Goal: Task Accomplishment & Management: Manage account settings

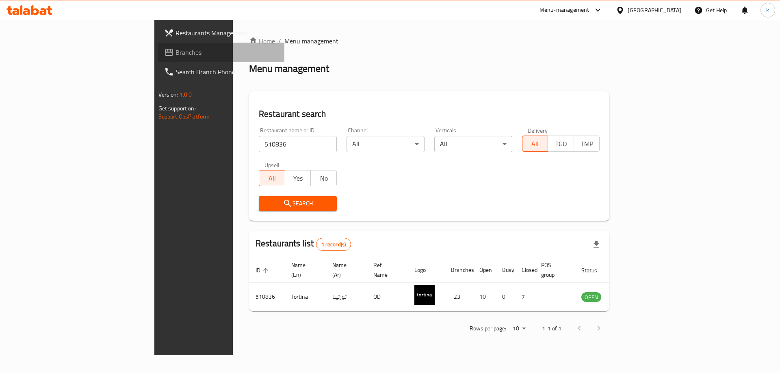
click at [175, 51] on span "Branches" at bounding box center [226, 53] width 103 height 10
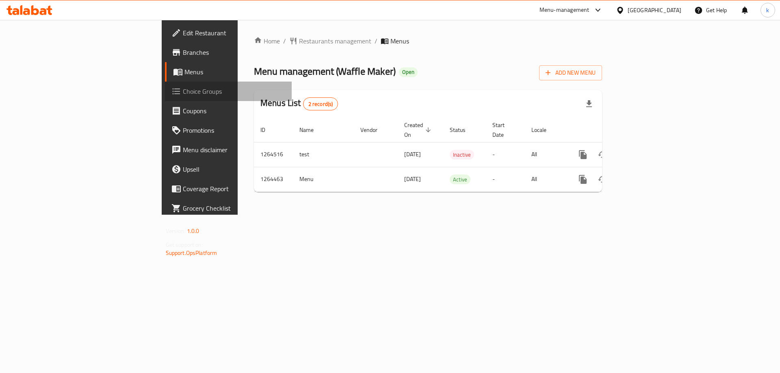
click at [183, 88] on span "Choice Groups" at bounding box center [234, 92] width 103 height 10
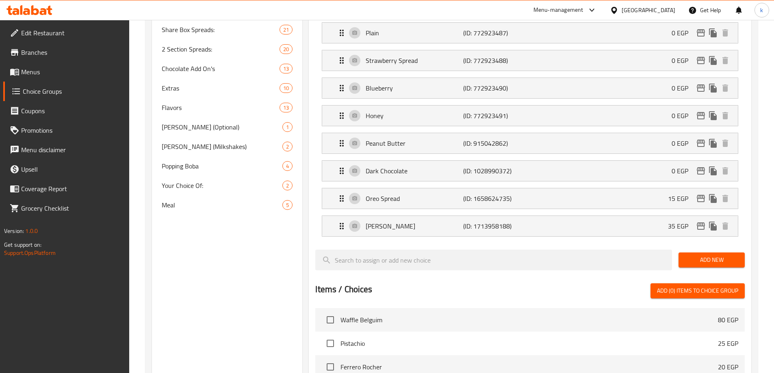
scroll to position [284, 0]
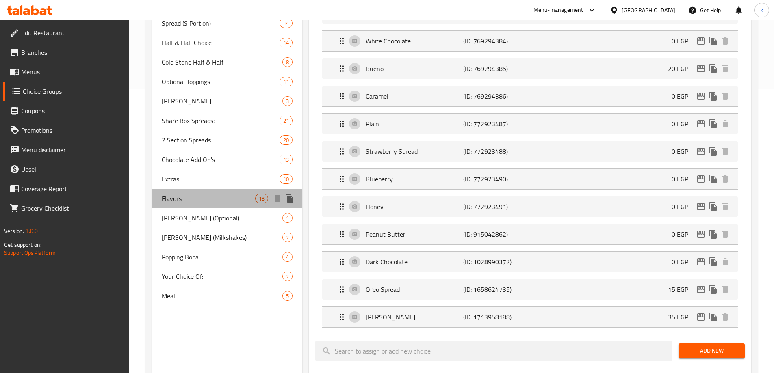
click at [192, 199] on span "Flavors" at bounding box center [209, 199] width 94 height 10
type input "Flavors"
type input "نكهات"
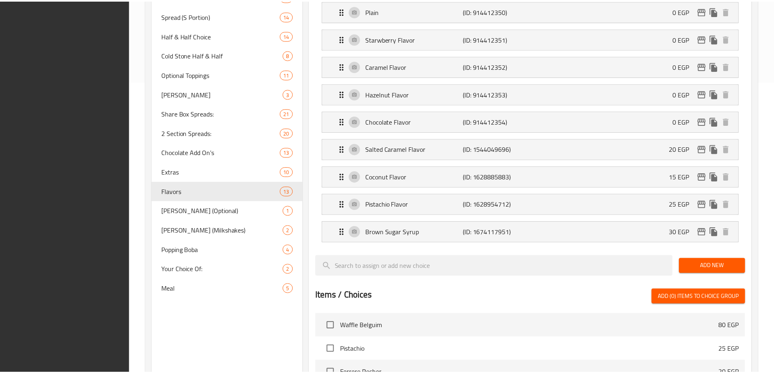
scroll to position [542, 0]
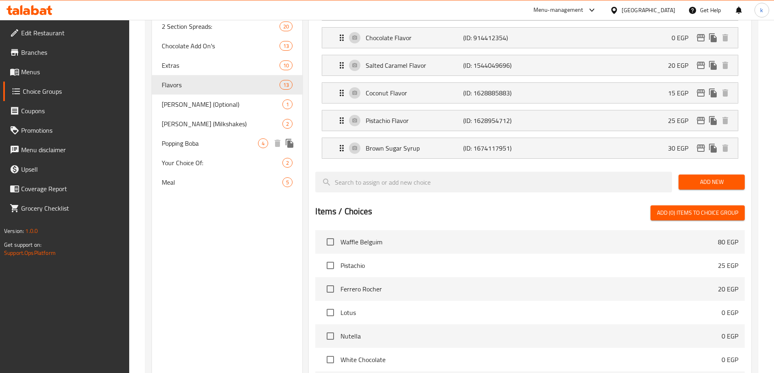
scroll to position [299, 0]
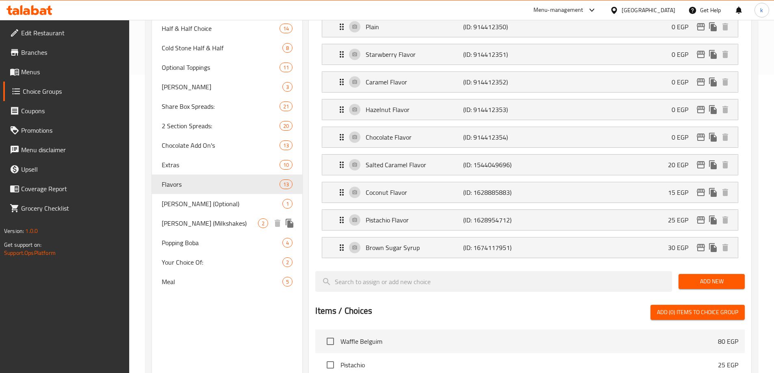
click at [199, 226] on span "Boba Pearls (Milkshakes)" at bounding box center [210, 224] width 97 height 10
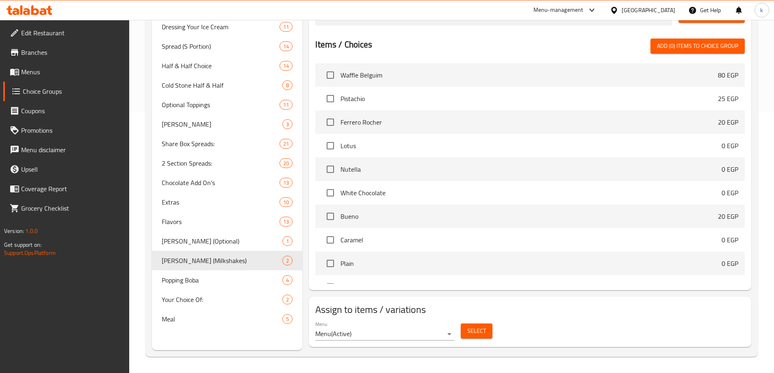
type input "Boba Pearls (Milkshakes)"
type input "بوبا بيرلز (ميلك تشيك)"
type input "0"
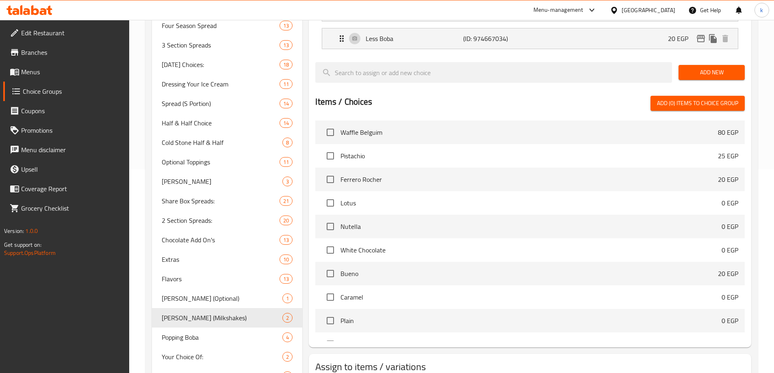
scroll to position [243, 0]
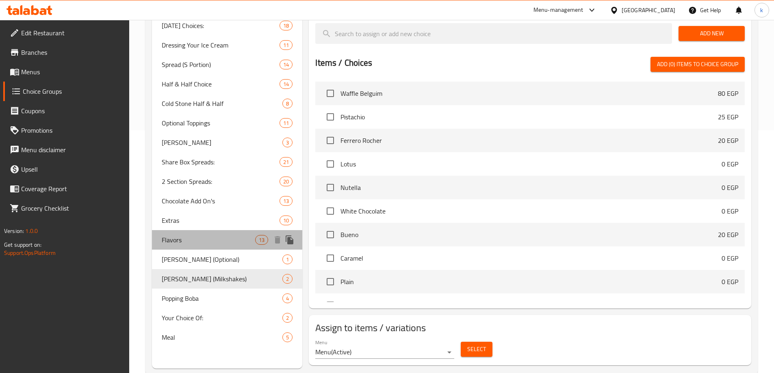
click at [202, 248] on div "Flavors 13" at bounding box center [227, 239] width 151 height 19
type input "Flavors"
type input "نكهات"
type input "1"
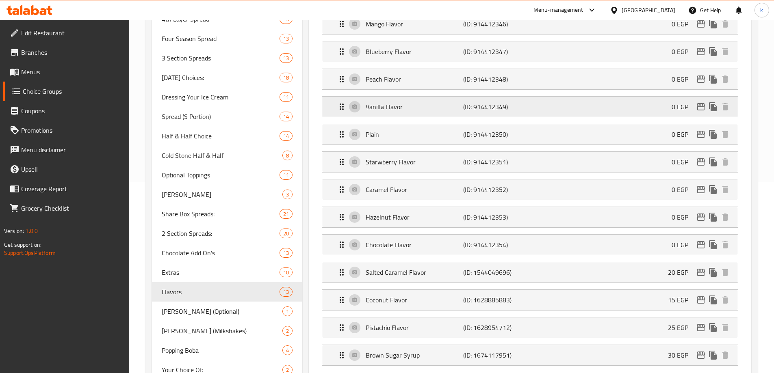
scroll to position [244, 0]
